Goal: Check status: Check status

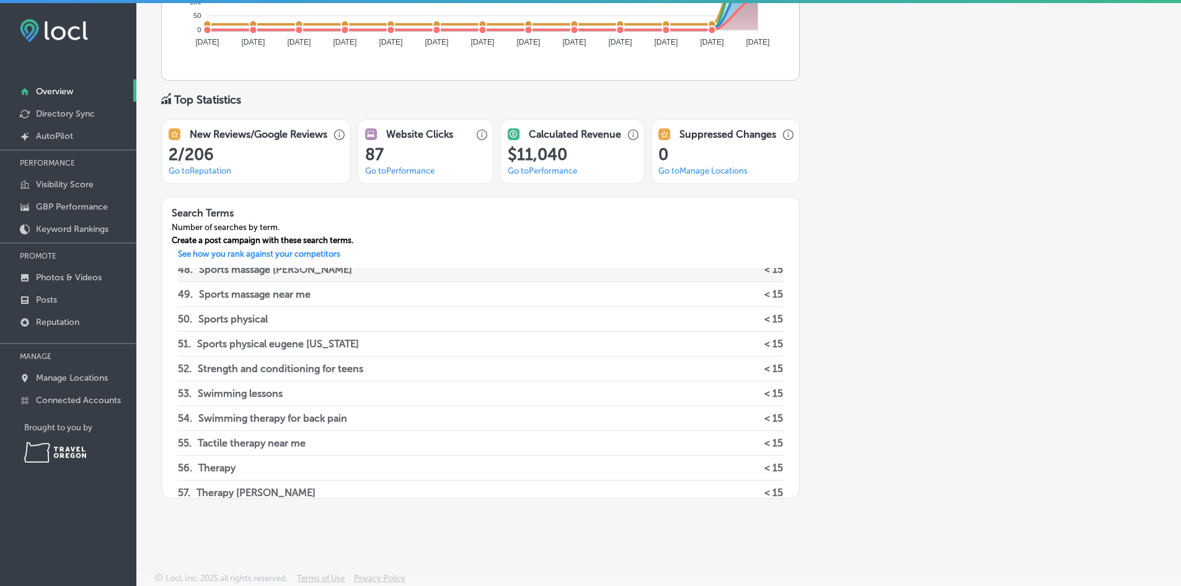
scroll to position [1177, 0]
click at [43, 130] on link "Created by potrace 1.10, written by [PERSON_NAME] [DATE]-[DATE] AutoPilot" at bounding box center [68, 135] width 136 height 22
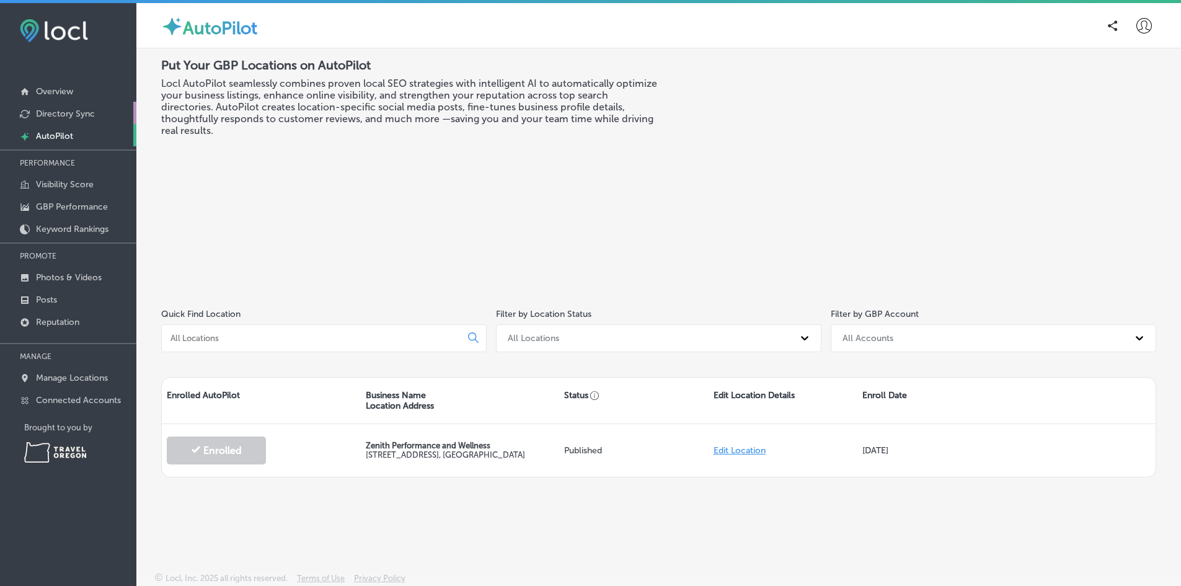
click at [89, 110] on p "Directory Sync" at bounding box center [65, 113] width 59 height 11
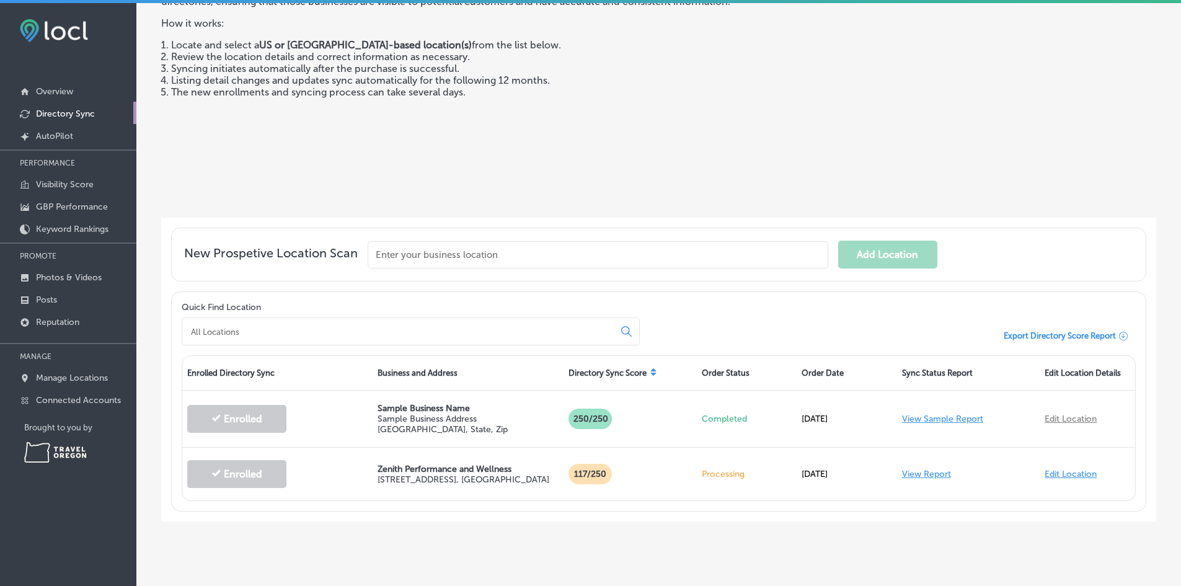
scroll to position [117, 0]
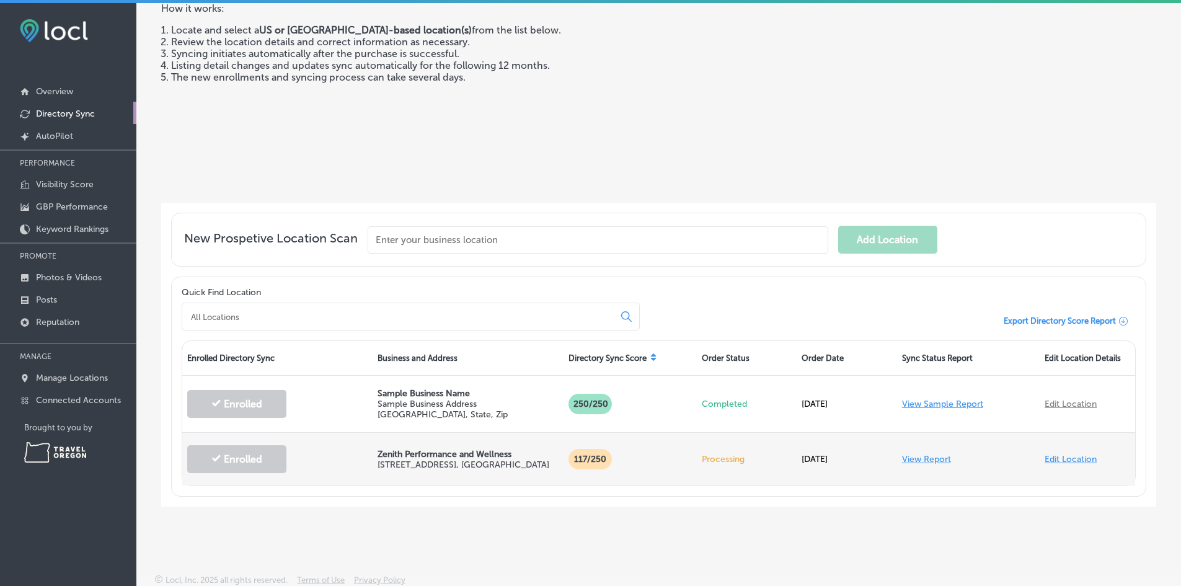
click at [914, 462] on link "View Report" at bounding box center [926, 459] width 49 height 11
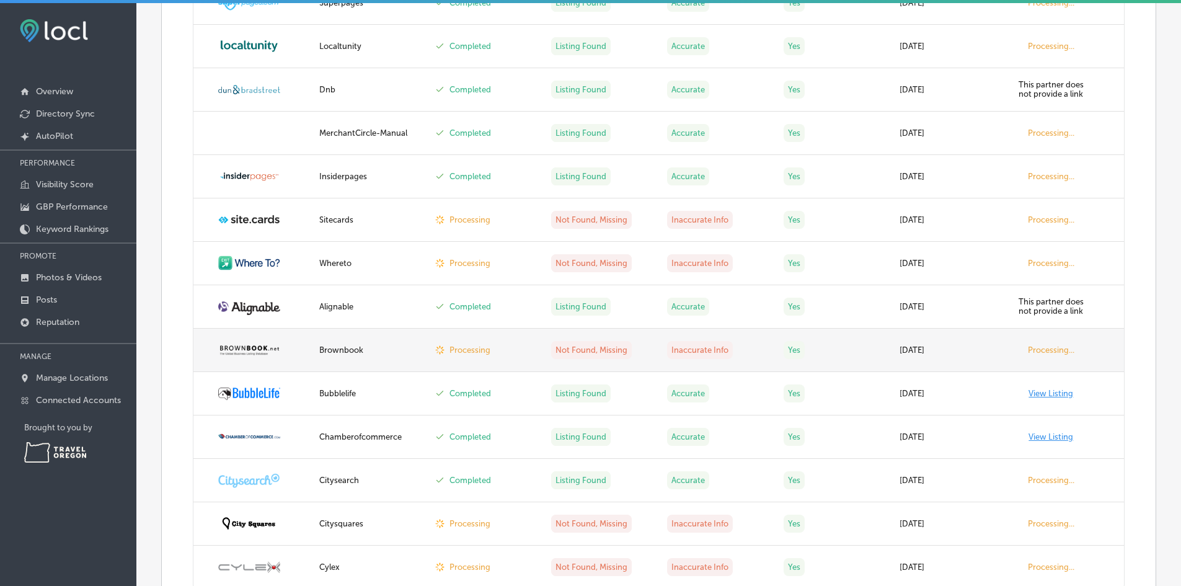
scroll to position [2263, 0]
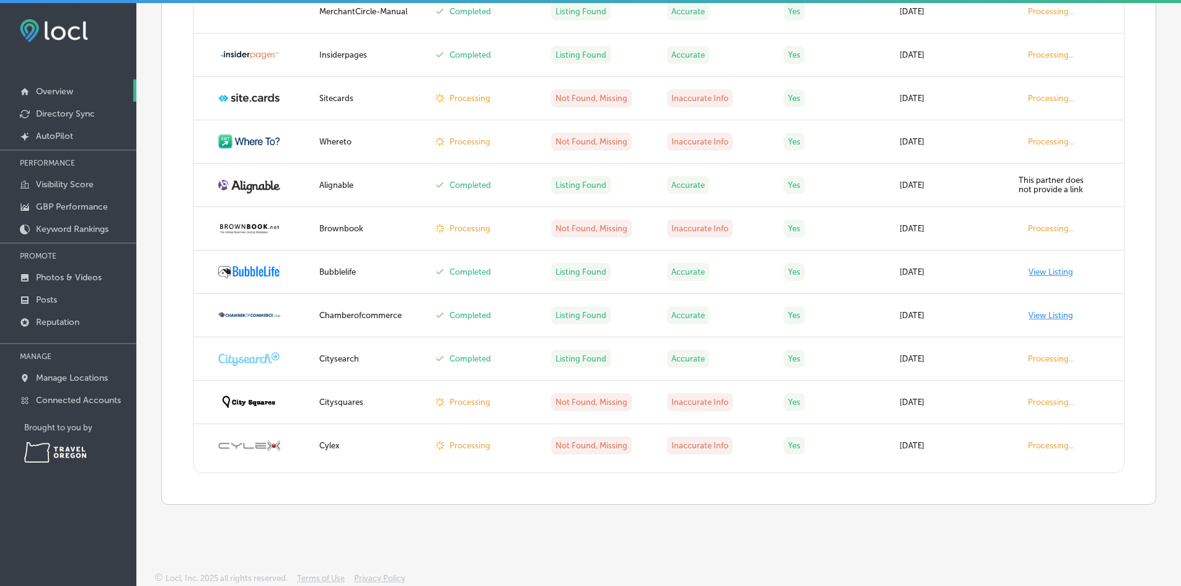
click at [42, 100] on link "Overview" at bounding box center [68, 90] width 136 height 22
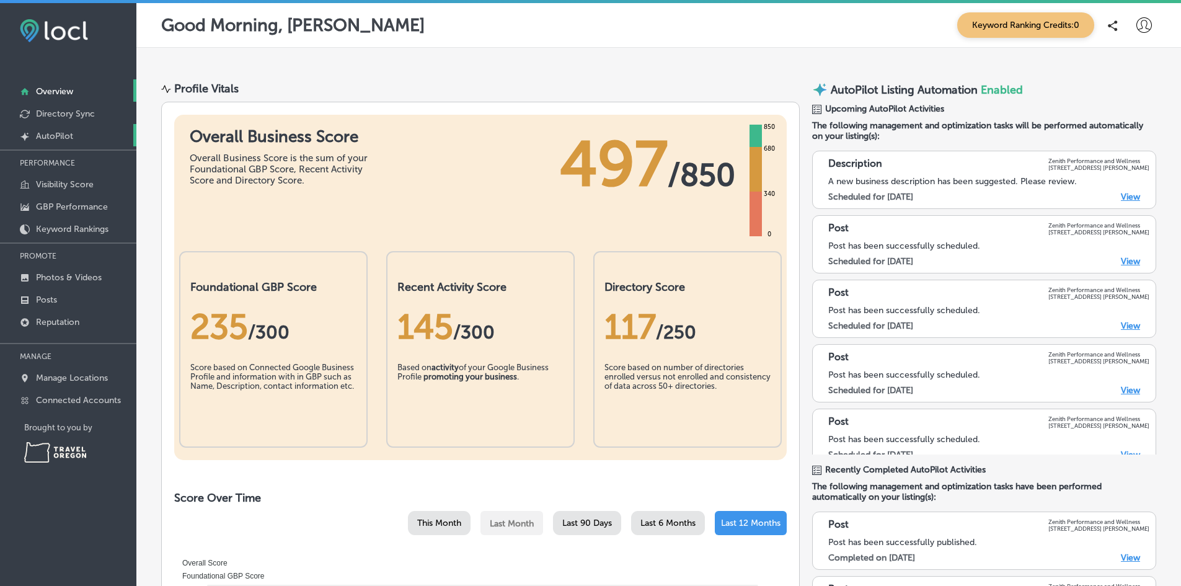
click at [51, 135] on p "AutoPilot" at bounding box center [54, 136] width 37 height 11
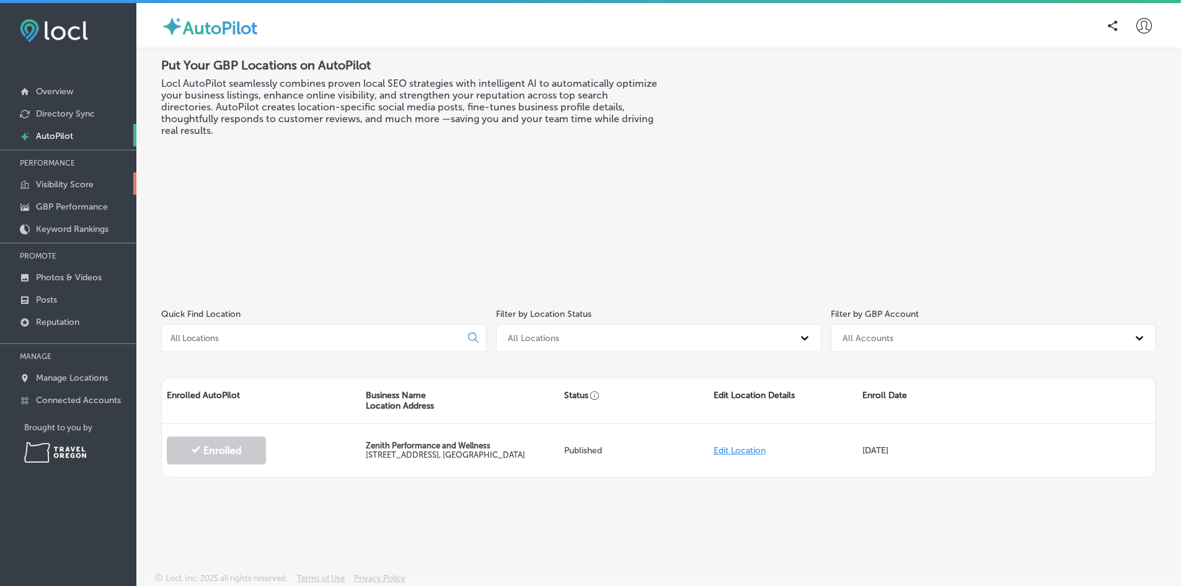
click at [63, 190] on p "Visibility Score" at bounding box center [65, 184] width 58 height 11
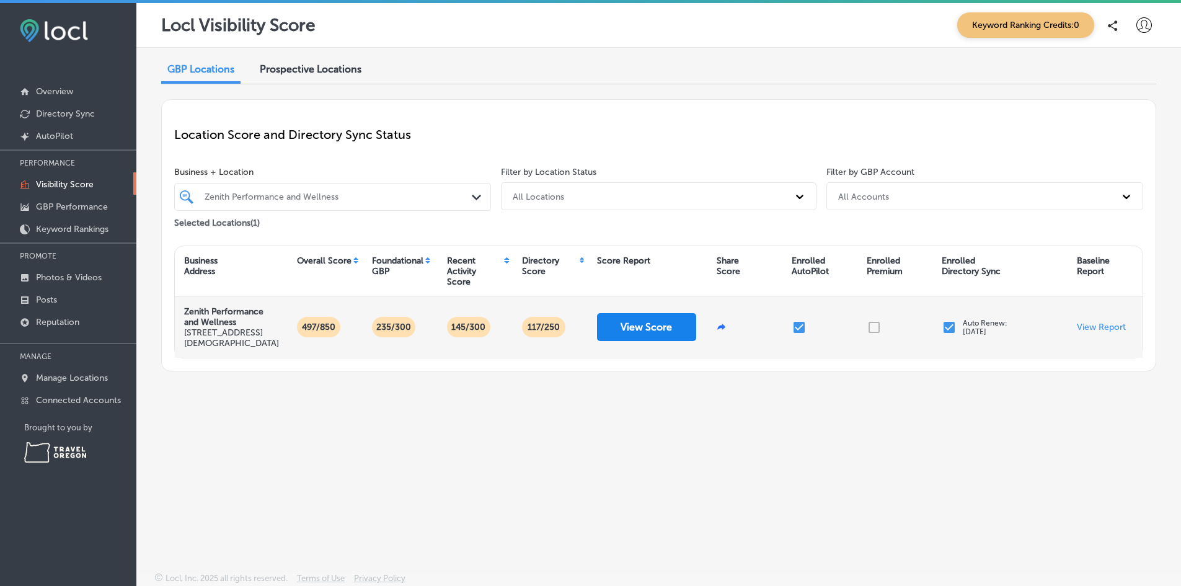
click at [636, 330] on button "View Score" at bounding box center [646, 327] width 99 height 28
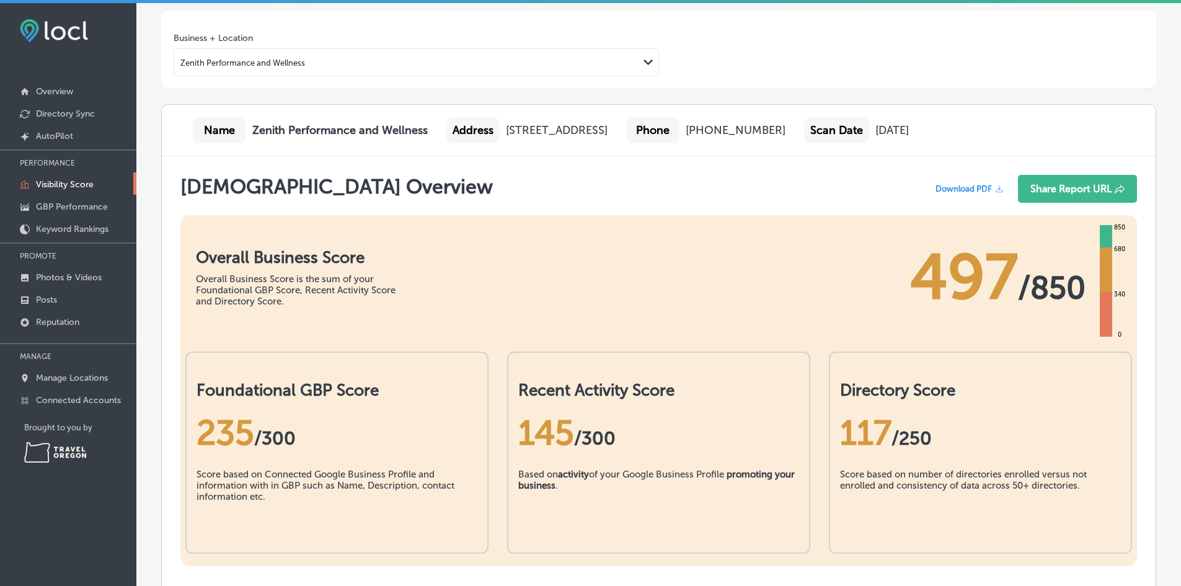
scroll to position [80, 0]
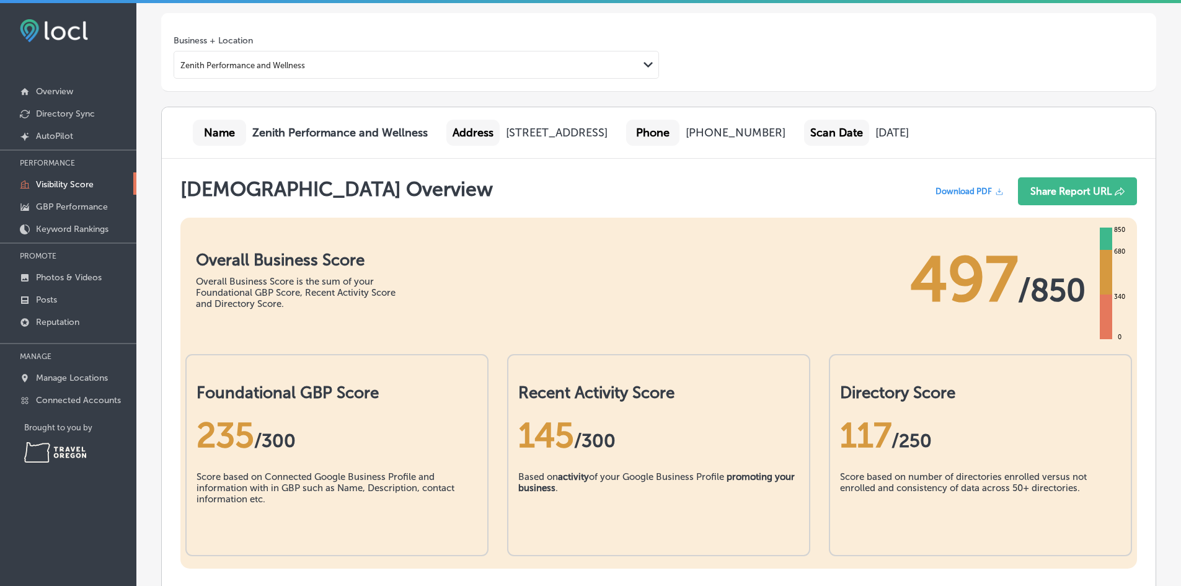
click at [791, 433] on div "145 /300" at bounding box center [658, 435] width 281 height 41
click at [73, 203] on p "GBP Performance" at bounding box center [72, 206] width 72 height 11
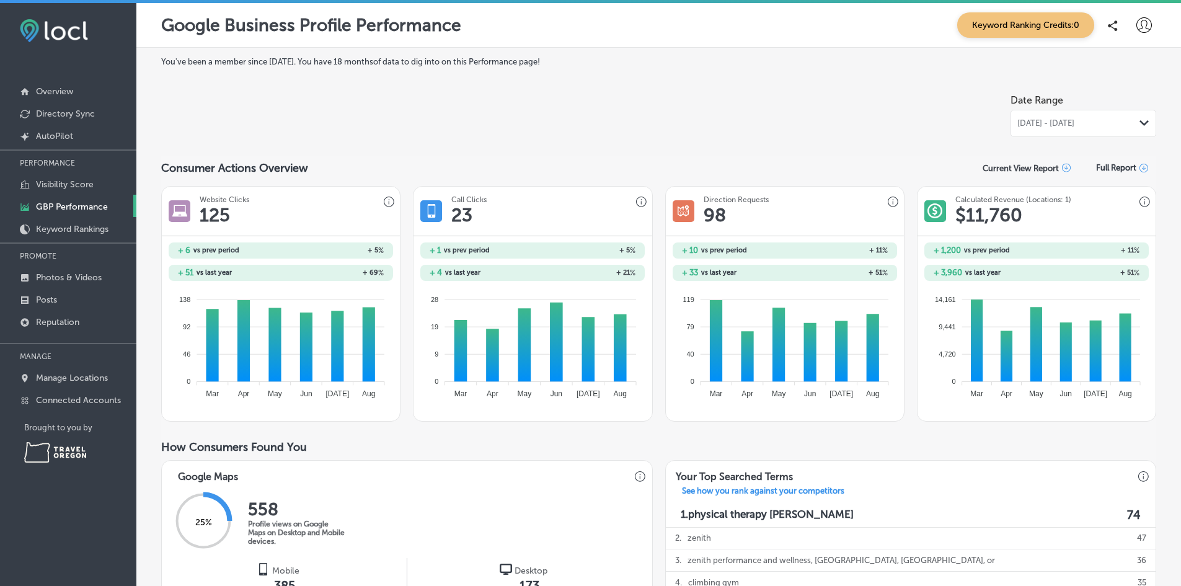
click at [1140, 166] on icon at bounding box center [1144, 168] width 9 height 9
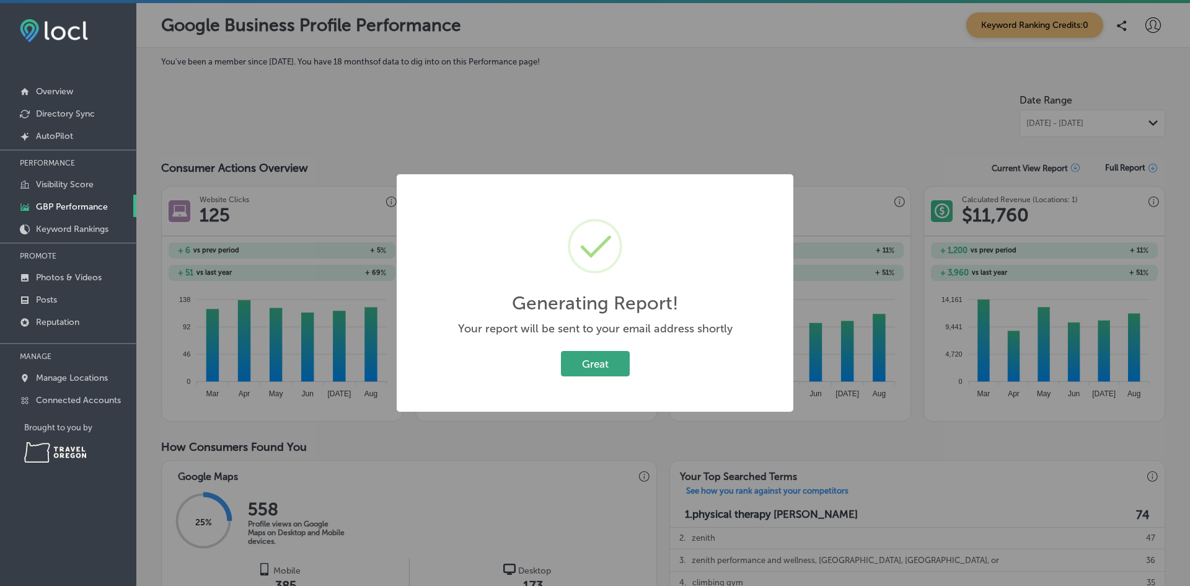
click at [606, 360] on button "Great" at bounding box center [595, 363] width 69 height 25
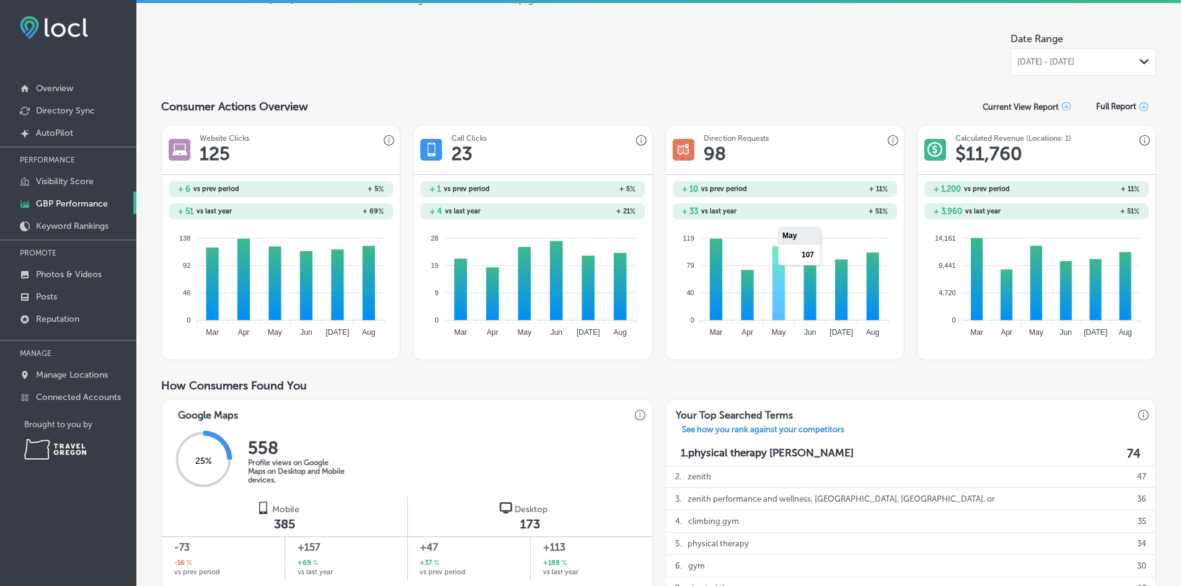
scroll to position [1, 0]
